Goal: Check status: Check status

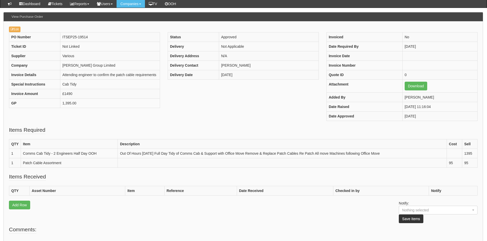
scroll to position [42, 0]
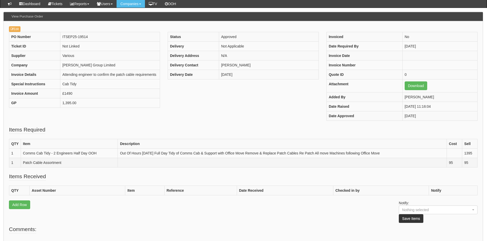
click at [190, 162] on td at bounding box center [282, 162] width 329 height 9
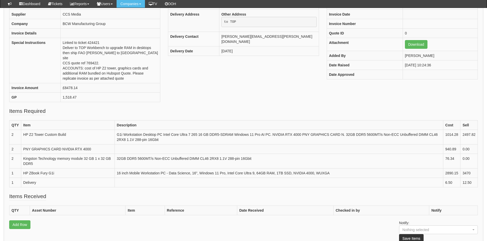
scroll to position [116, 0]
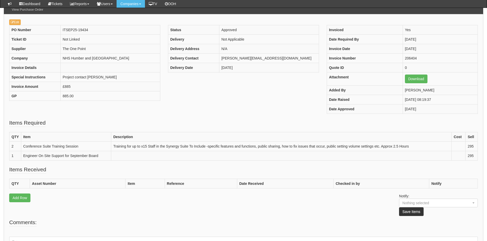
scroll to position [49, 0]
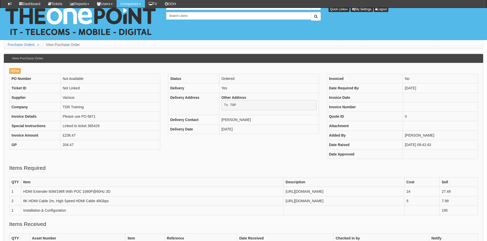
scroll to position [155, 0]
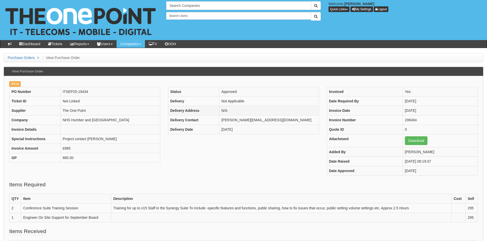
scroll to position [2, 0]
